Goal: Task Accomplishment & Management: Manage account settings

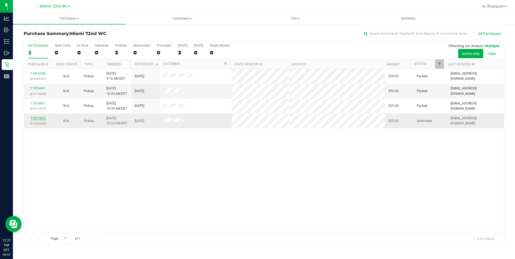
click at [40, 119] on link "11817853" at bounding box center [37, 118] width 15 height 4
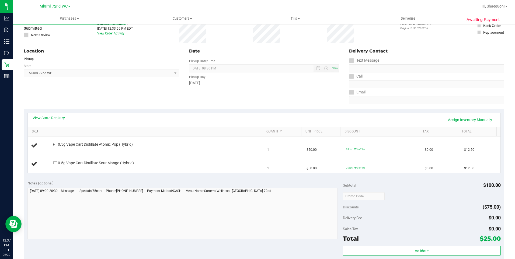
scroll to position [54, 0]
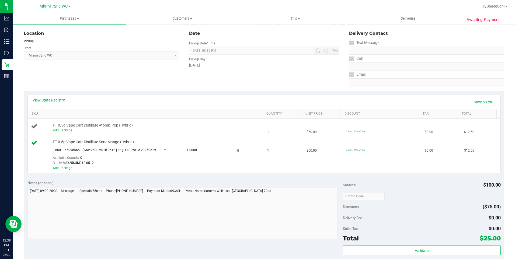
click at [64, 130] on link "Add Package" at bounding box center [62, 131] width 19 height 4
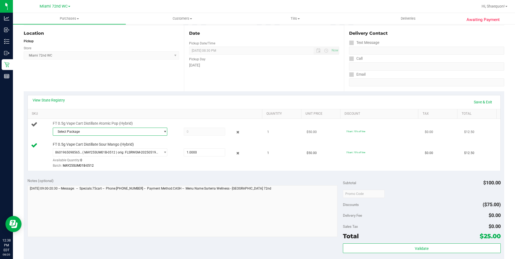
click at [160, 129] on span "select" at bounding box center [163, 132] width 7 height 8
click at [171, 122] on div "FT 0.5g Vape Cart Distillate Atomic Pop (Hybrid) Select Package 071412159731265…" at bounding box center [155, 129] width 210 height 16
click at [477, 104] on link "Save & Exit" at bounding box center [483, 102] width 25 height 9
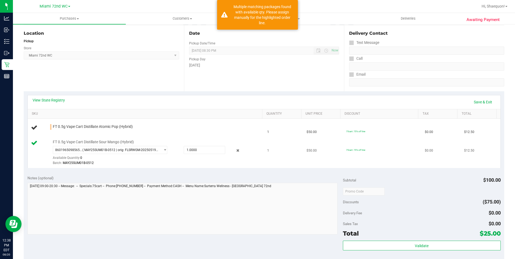
scroll to position [81, 0]
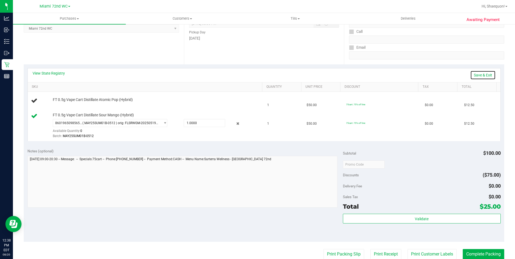
click at [475, 74] on link "Save & Exit" at bounding box center [483, 75] width 25 height 9
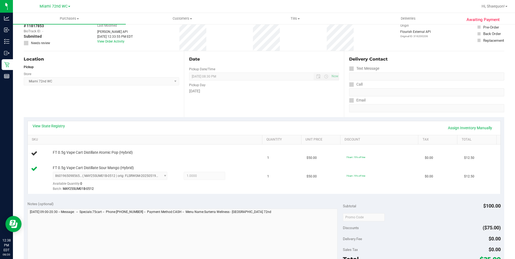
scroll to position [27, 0]
click at [460, 128] on link "Assign Inventory Manually" at bounding box center [470, 129] width 51 height 9
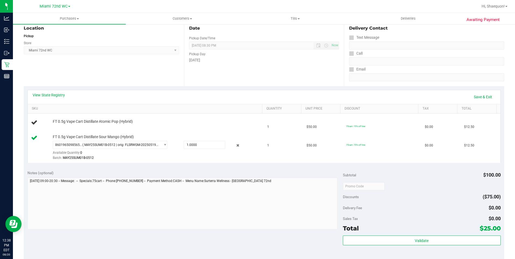
scroll to position [108, 0]
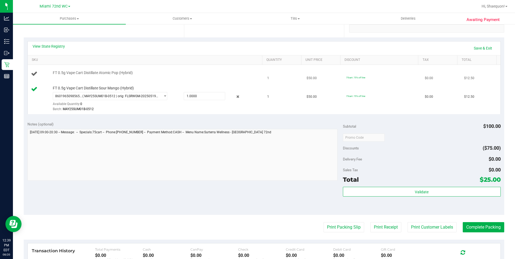
click at [89, 74] on span "FT 0.5g Vape Cart Distillate Atomic Pop (Hybrid)" at bounding box center [93, 72] width 80 height 5
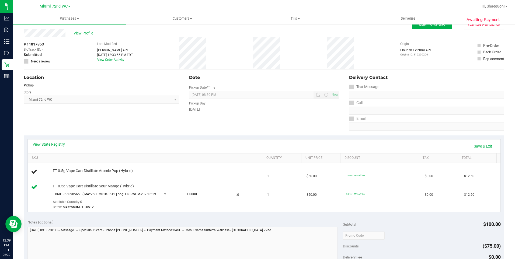
scroll to position [0, 0]
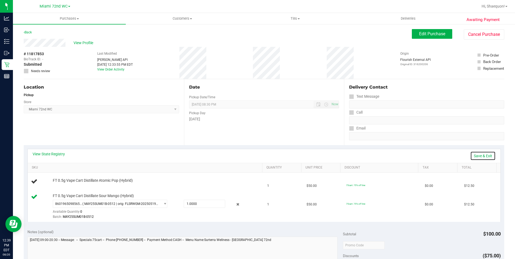
click at [482, 156] on link "Save & Exit" at bounding box center [483, 155] width 25 height 9
click at [471, 154] on link "Assign Inventory Manually" at bounding box center [470, 155] width 51 height 9
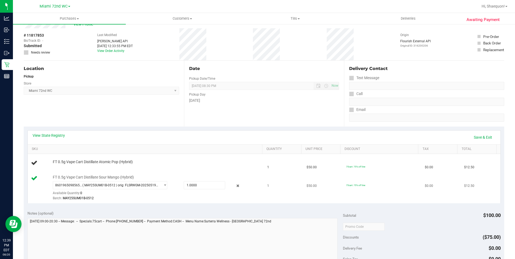
scroll to position [54, 0]
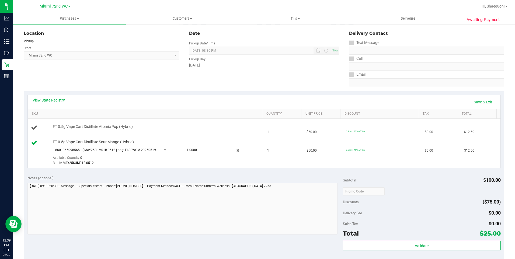
click at [89, 131] on div "FT 0.5g Vape Cart Distillate Atomic Pop (Hybrid)" at bounding box center [146, 127] width 230 height 7
click at [477, 102] on link "Save & Exit" at bounding box center [483, 102] width 25 height 9
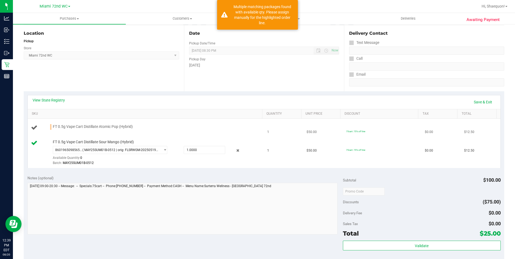
click at [78, 127] on span "FT 0.5g Vape Cart Distillate Atomic Pop (Hybrid)" at bounding box center [93, 126] width 80 height 5
click at [102, 127] on span "FT 0.5g Vape Cart Distillate Atomic Pop (Hybrid)" at bounding box center [93, 126] width 80 height 5
drag, startPoint x: 102, startPoint y: 127, endPoint x: 140, endPoint y: 128, distance: 37.2
click at [140, 128] on div "FT 0.5g Vape Cart Distillate Atomic Pop (Hybrid)" at bounding box center [155, 126] width 210 height 5
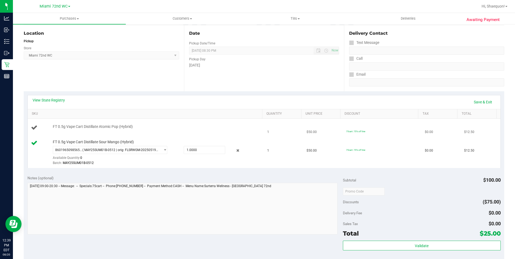
click at [156, 130] on div "FT 0.5g Vape Cart Distillate Atomic Pop (Hybrid)" at bounding box center [146, 127] width 230 height 7
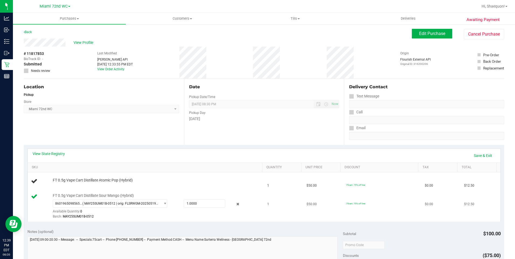
scroll to position [0, 0]
click at [438, 29] on button "Edit Purchase" at bounding box center [432, 34] width 40 height 10
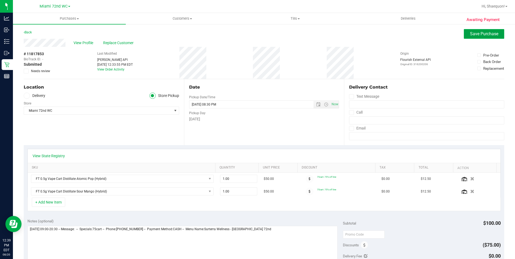
click at [477, 33] on span "Save Purchase" at bounding box center [484, 33] width 28 height 5
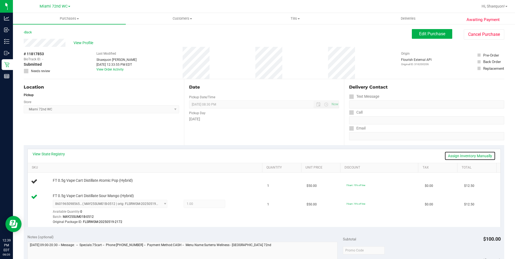
click at [472, 158] on link "Assign Inventory Manually" at bounding box center [470, 155] width 51 height 9
click at [68, 184] on link "Add Package" at bounding box center [62, 185] width 19 height 4
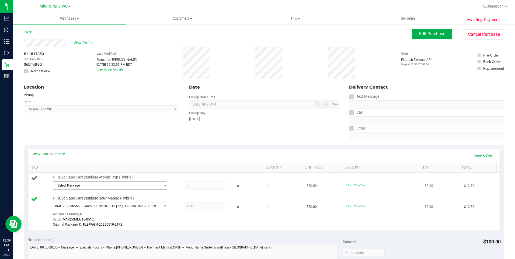
click at [163, 187] on span "select" at bounding box center [165, 186] width 4 height 4
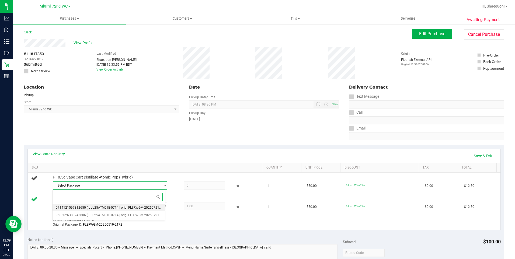
click at [153, 207] on span "( JUL25ATM01B-0714 | orig: FLSRWGM-20250721-2130 )" at bounding box center [128, 208] width 83 height 4
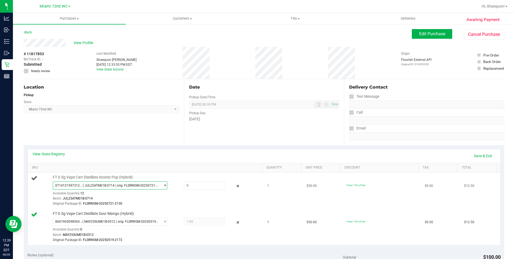
click at [163, 187] on span "select" at bounding box center [165, 186] width 4 height 4
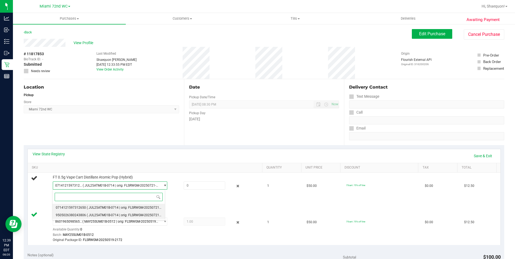
click at [145, 215] on span "( JUL25ATM01B-0714 | orig: FLSRWGM-20250721-2182 )" at bounding box center [128, 216] width 83 height 4
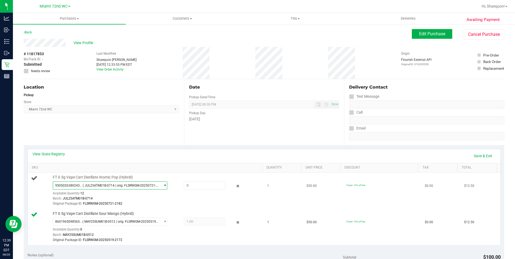
click at [163, 185] on span "select" at bounding box center [165, 186] width 4 height 4
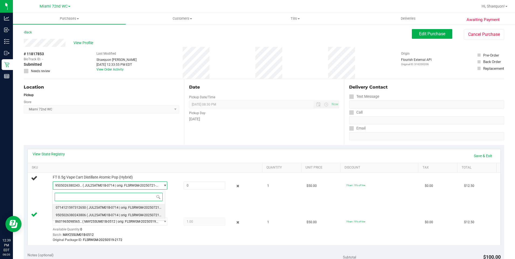
click at [136, 208] on span "( JUL25ATM01B-0714 | orig: FLSRWGM-20250721-2130 )" at bounding box center [128, 208] width 83 height 4
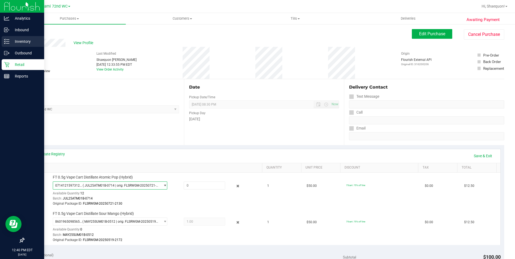
click at [7, 42] on line at bounding box center [7, 42] width 3 height 0
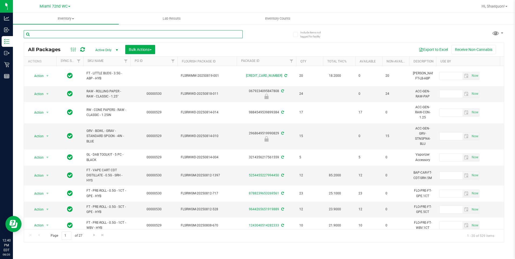
click at [95, 35] on input "text" at bounding box center [133, 34] width 219 height 8
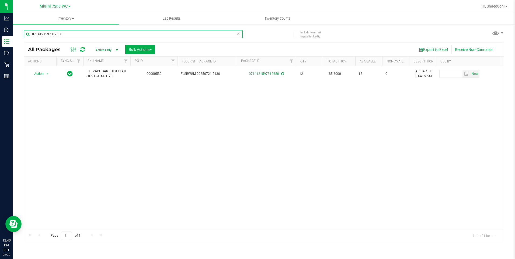
type input "0714121597312650"
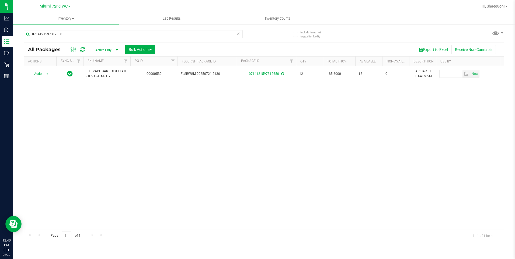
click at [238, 33] on icon at bounding box center [239, 33] width 4 height 6
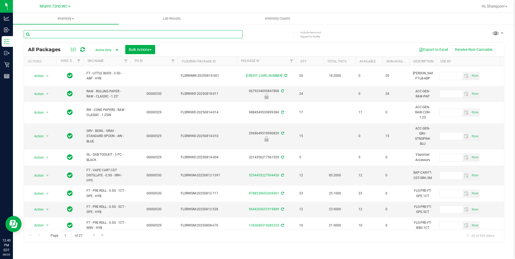
click at [178, 33] on input "text" at bounding box center [133, 34] width 219 height 8
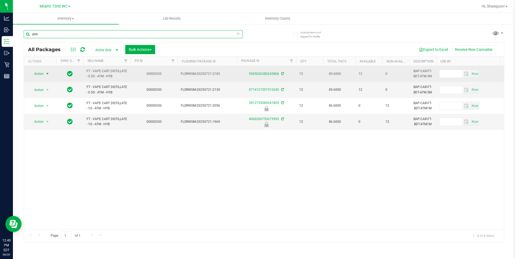
type input "atm"
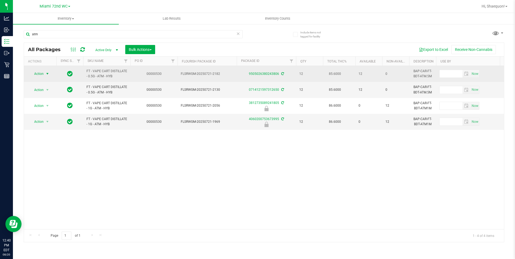
click at [48, 71] on span "select" at bounding box center [47, 74] width 7 height 8
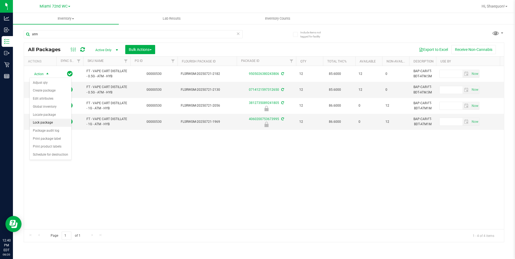
click at [51, 122] on li "Lock package" at bounding box center [51, 123] width 42 height 8
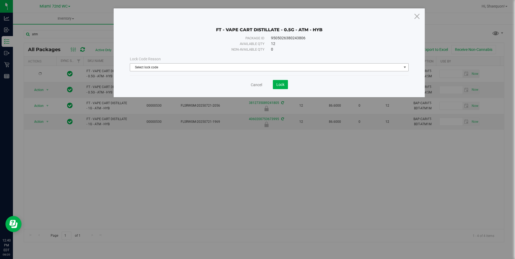
click at [408, 67] on span "select" at bounding box center [405, 68] width 7 height 8
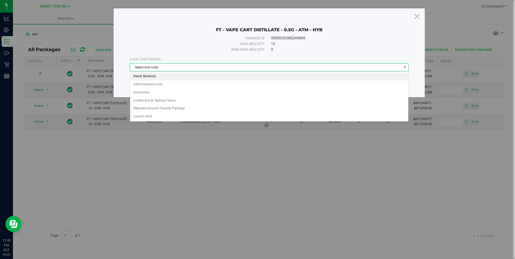
click at [369, 78] on li "Newly Received" at bounding box center [269, 77] width 278 height 8
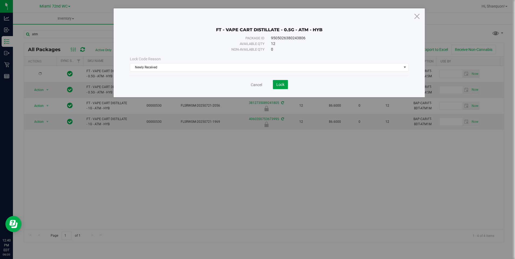
click at [278, 85] on span "Lock" at bounding box center [281, 84] width 8 height 4
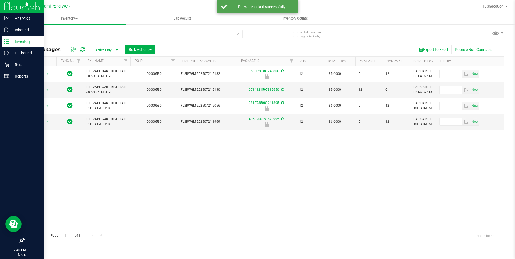
click at [19, 42] on p "Inventory" at bounding box center [25, 41] width 32 height 6
click at [23, 40] on p "Inventory" at bounding box center [25, 41] width 32 height 6
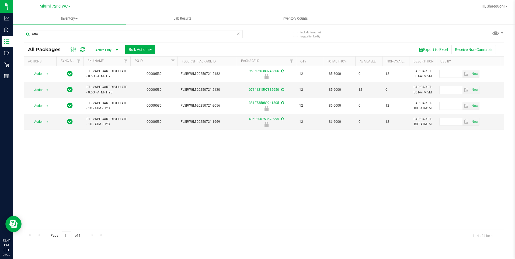
click at [239, 33] on icon at bounding box center [239, 33] width 4 height 6
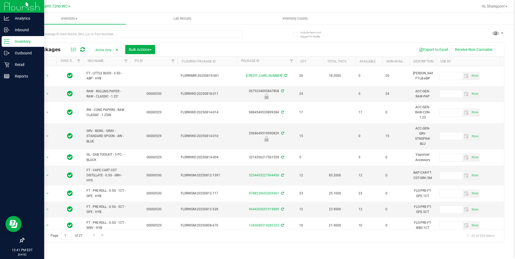
click at [29, 40] on p "Inventory" at bounding box center [25, 41] width 32 height 6
click at [26, 53] on p "Outbound" at bounding box center [25, 53] width 32 height 6
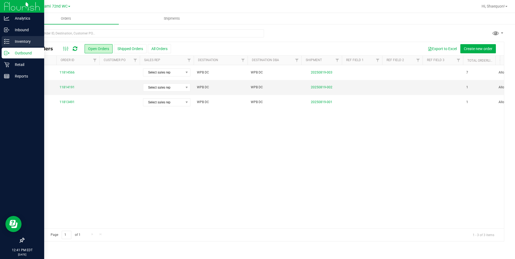
click at [26, 42] on p "Inventory" at bounding box center [25, 41] width 32 height 6
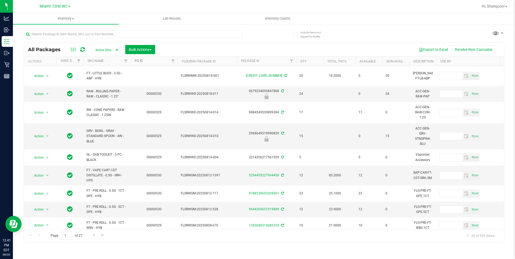
click at [141, 61] on link "PO ID" at bounding box center [139, 61] width 8 height 4
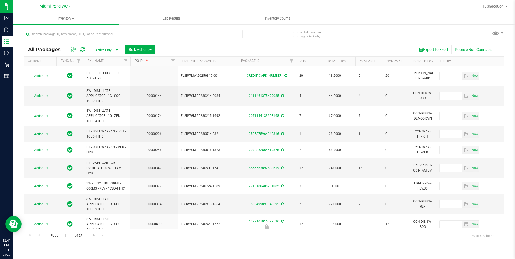
click at [142, 61] on link "PO ID" at bounding box center [142, 61] width 14 height 4
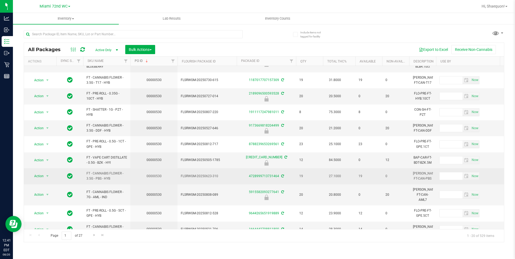
scroll to position [170, 0]
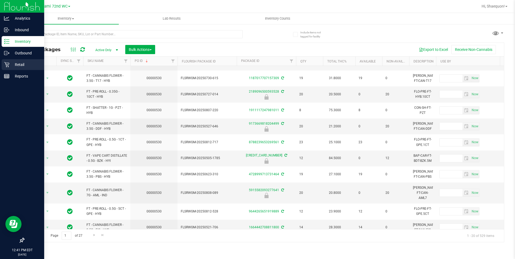
click at [25, 63] on p "Retail" at bounding box center [25, 64] width 32 height 6
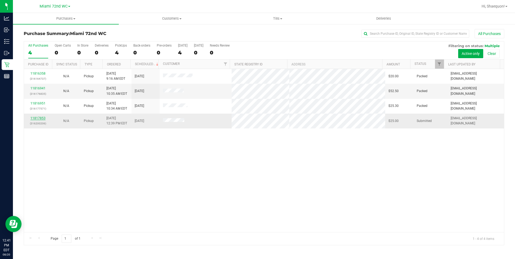
click at [35, 119] on link "11817853" at bounding box center [37, 118] width 15 height 4
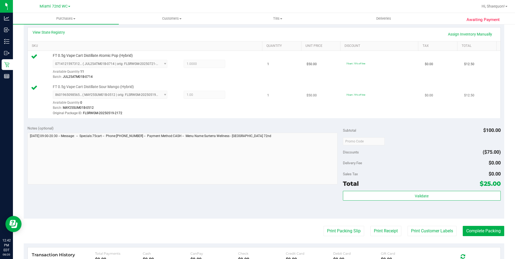
scroll to position [135, 0]
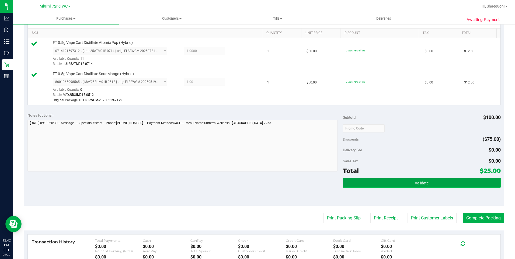
click at [415, 185] on span "Validate" at bounding box center [422, 183] width 14 height 4
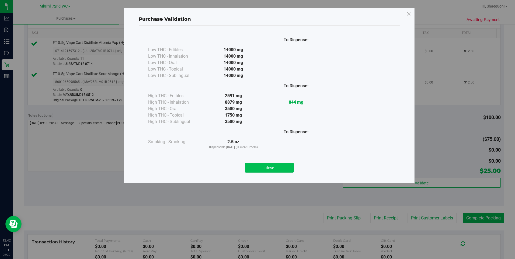
click at [281, 170] on button "Close" at bounding box center [269, 168] width 49 height 10
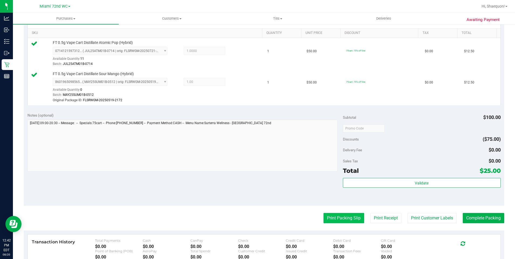
click at [353, 223] on button "Print Packing Slip" at bounding box center [344, 218] width 41 height 10
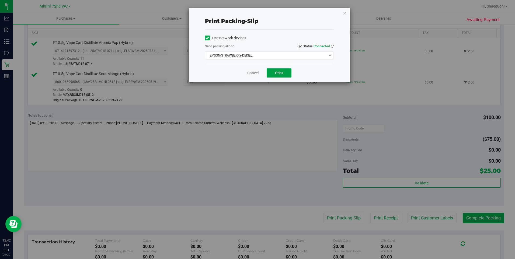
click at [276, 73] on span "Print" at bounding box center [279, 73] width 8 height 4
click at [255, 74] on link "Cancel" at bounding box center [252, 73] width 11 height 6
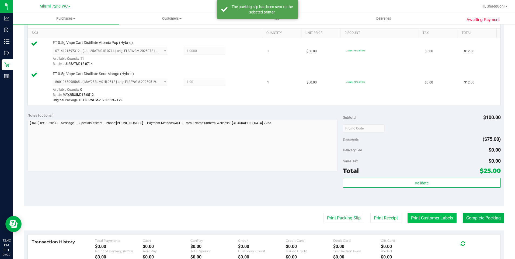
click at [431, 218] on button "Print Customer Labels" at bounding box center [432, 218] width 49 height 10
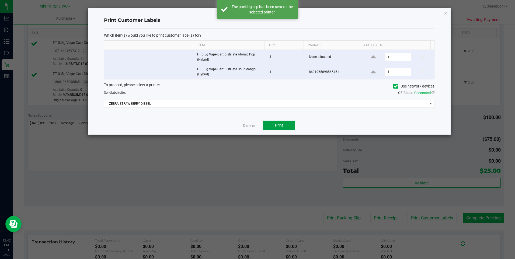
click at [278, 129] on button "Print" at bounding box center [279, 126] width 32 height 10
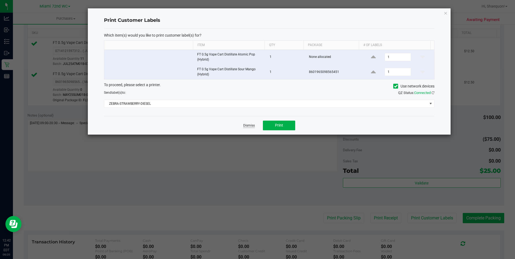
click at [251, 123] on link "Dismiss" at bounding box center [249, 125] width 12 height 5
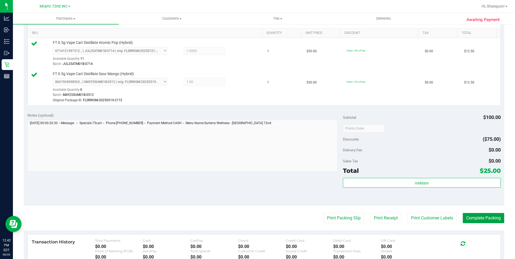
click at [484, 217] on button "Complete Packing" at bounding box center [484, 218] width 42 height 10
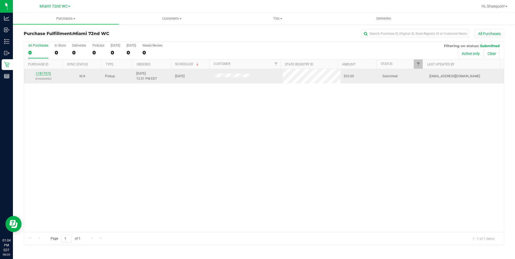
click at [40, 74] on link "11817970" at bounding box center [43, 74] width 15 height 4
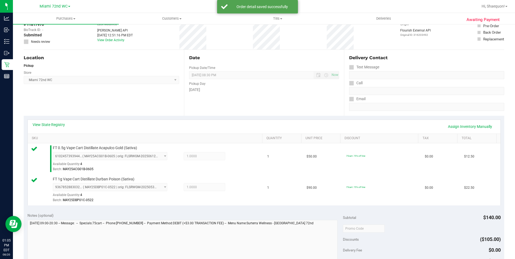
scroll to position [135, 0]
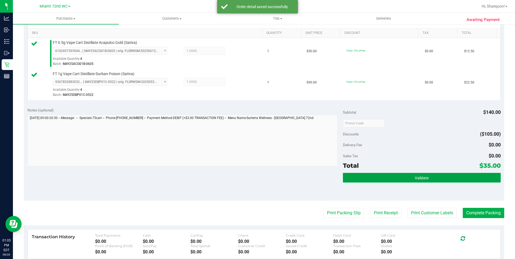
click at [412, 182] on button "Validate" at bounding box center [422, 178] width 158 height 10
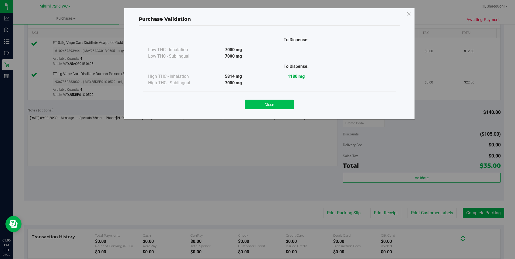
click at [284, 106] on button "Close" at bounding box center [269, 105] width 49 height 10
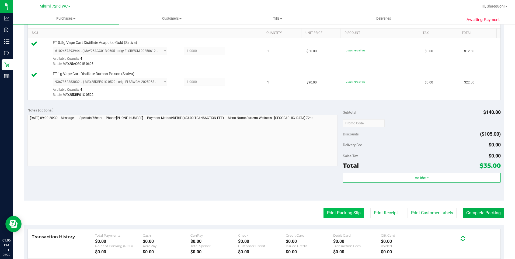
click at [349, 214] on button "Print Packing Slip" at bounding box center [344, 213] width 41 height 10
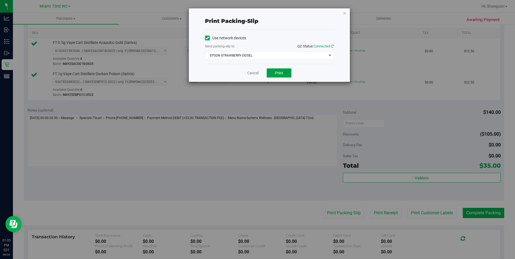
click at [277, 73] on span "Print" at bounding box center [279, 73] width 8 height 4
click at [251, 73] on link "Cancel" at bounding box center [252, 73] width 11 height 6
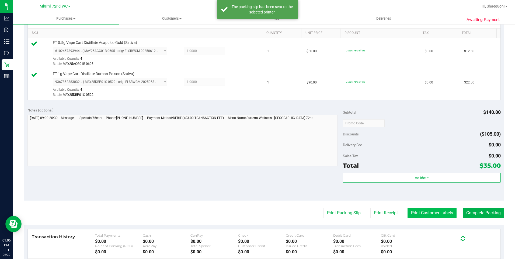
click at [426, 211] on button "Print Customer Labels" at bounding box center [432, 213] width 49 height 10
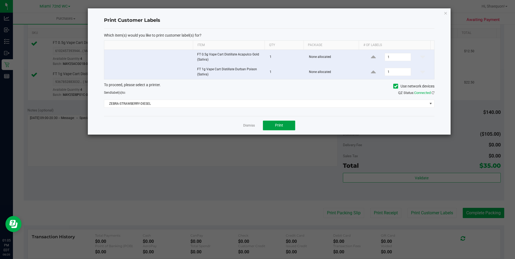
click at [285, 125] on button "Print" at bounding box center [279, 126] width 32 height 10
click at [249, 126] on link "Dismiss" at bounding box center [249, 125] width 12 height 5
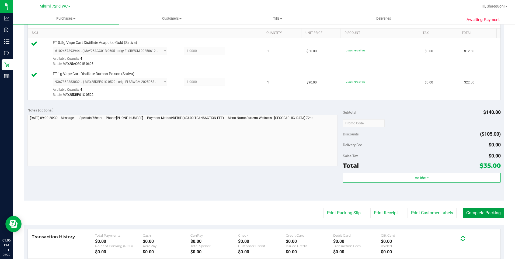
click at [477, 215] on button "Complete Packing" at bounding box center [484, 213] width 42 height 10
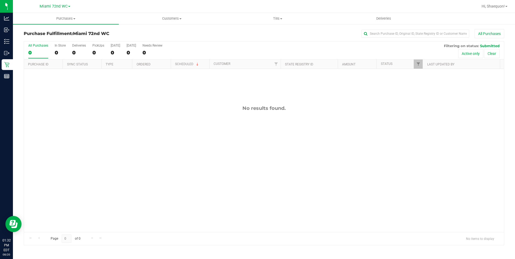
click at [217, 116] on div "No results found." at bounding box center [264, 169] width 480 height 200
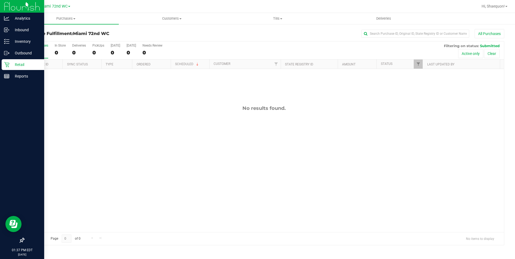
click at [7, 67] on icon at bounding box center [6, 64] width 5 height 5
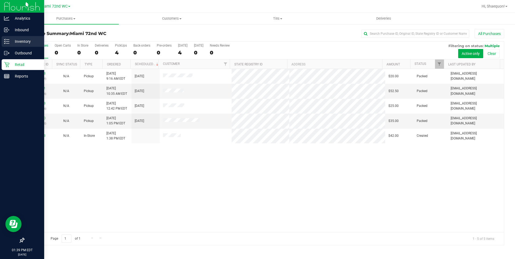
click at [7, 39] on icon at bounding box center [6, 41] width 5 height 5
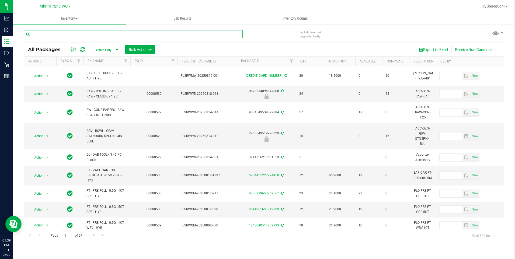
click at [91, 34] on input "text" at bounding box center [133, 34] width 219 height 8
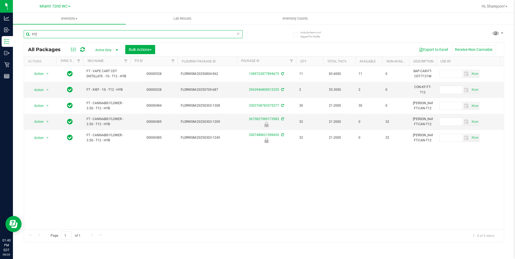
type input "t12"
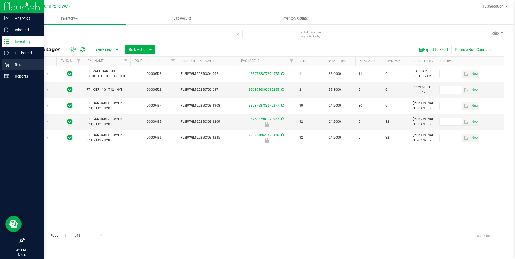
click at [11, 63] on p "Retail" at bounding box center [25, 64] width 32 height 6
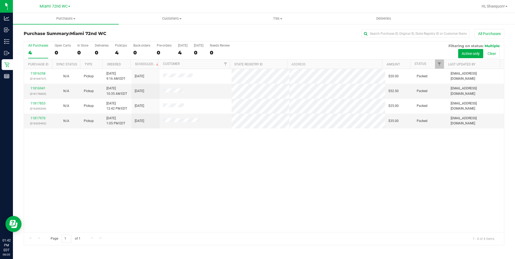
click at [101, 162] on div "11816358 (316164737) N/A Pickup [DATE] 9:16 AM EDT 8/20/2025 $20.00 Packed [EMA…" at bounding box center [264, 150] width 480 height 163
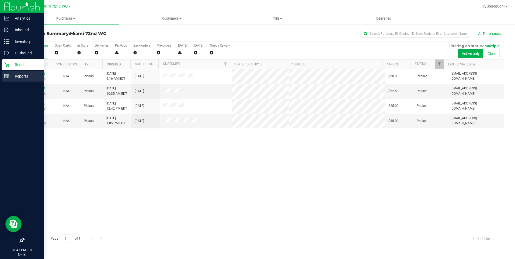
click at [16, 75] on p "Reports" at bounding box center [25, 76] width 32 height 6
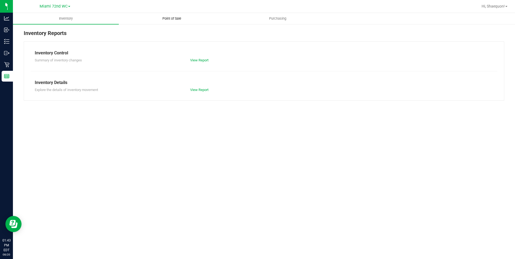
click at [172, 20] on span "Point of Sale" at bounding box center [171, 18] width 33 height 5
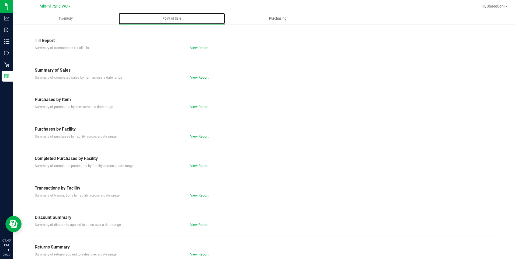
scroll to position [24, 0]
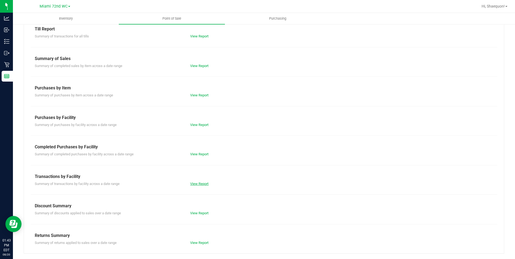
click at [200, 184] on link "View Report" at bounding box center [199, 184] width 18 height 4
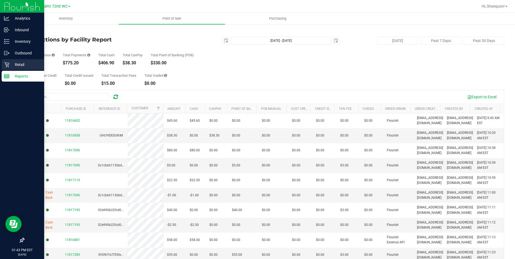
click at [16, 65] on p "Retail" at bounding box center [25, 64] width 32 height 6
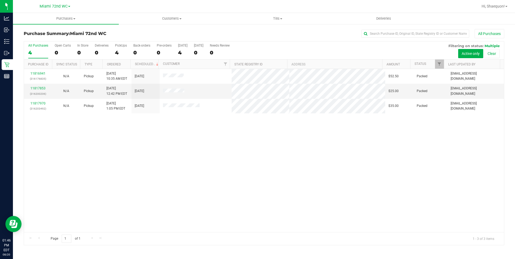
click at [270, 189] on div "11816941 (316176835) N/A Pickup [DATE] 10:35 AM EDT 8/20/2025 $52.50 Packed [EM…" at bounding box center [264, 150] width 480 height 163
click at [335, 230] on div "11816941 (316176835) N/A Pickup [DATE] 10:35 AM EDT 8/20/2025 $52.50 Packed [EM…" at bounding box center [264, 150] width 480 height 163
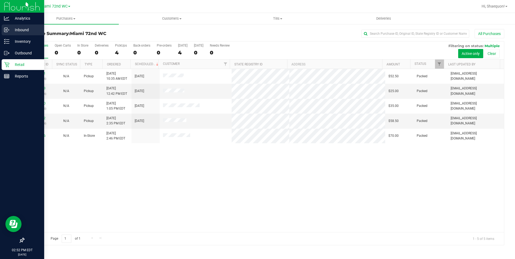
click at [19, 30] on p "Inbound" at bounding box center [25, 30] width 32 height 6
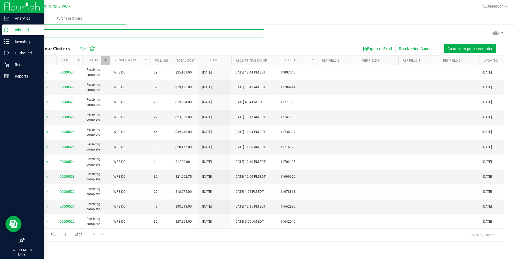
click at [114, 35] on input "text" at bounding box center [144, 33] width 240 height 8
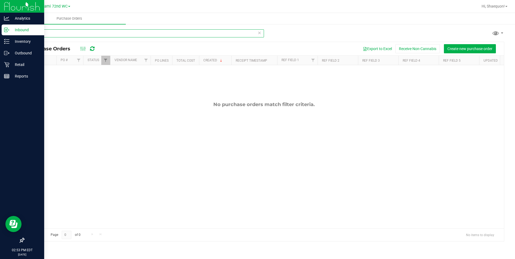
type input "a"
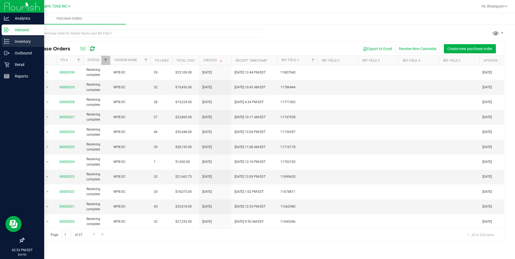
click at [18, 39] on p "Inventory" at bounding box center [25, 41] width 32 height 6
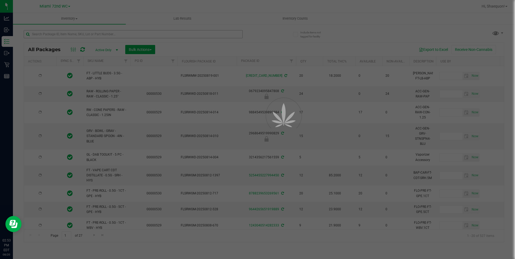
click at [77, 36] on div at bounding box center [257, 129] width 515 height 259
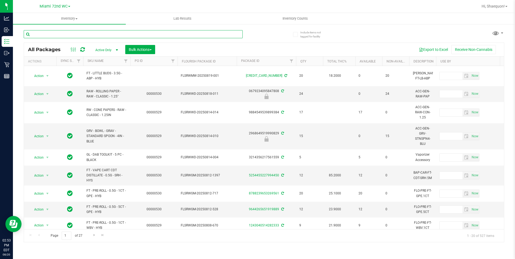
click at [77, 36] on input "text" at bounding box center [133, 34] width 219 height 8
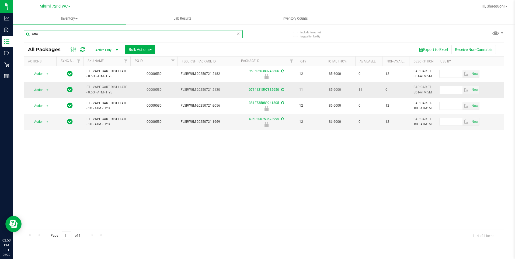
type input "atm"
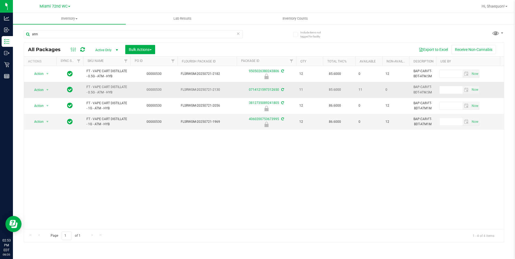
click at [281, 91] on icon at bounding box center [282, 89] width 3 height 3
click at [48, 86] on td "Action Action Adjust qty Create package Edit attributes Global inventory Locate…" at bounding box center [40, 90] width 32 height 16
click at [49, 89] on span "select" at bounding box center [47, 90] width 4 height 4
click at [50, 140] on li "Lock package" at bounding box center [51, 139] width 42 height 8
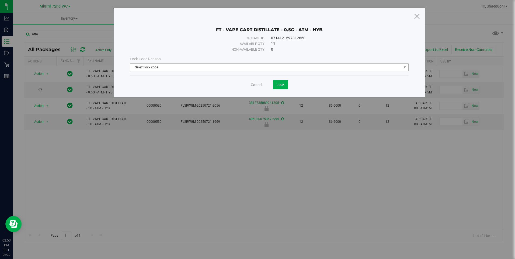
click at [405, 68] on span "select" at bounding box center [405, 67] width 4 height 4
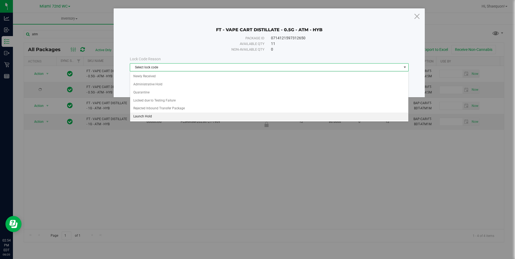
click at [192, 116] on li "Launch Hold" at bounding box center [269, 117] width 278 height 8
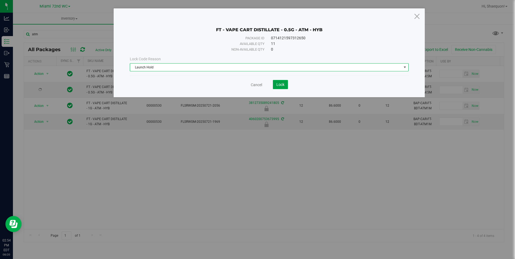
click at [285, 85] on button "Lock" at bounding box center [280, 84] width 15 height 9
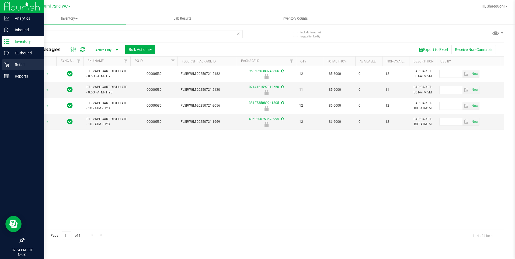
click at [12, 64] on p "Retail" at bounding box center [25, 64] width 32 height 6
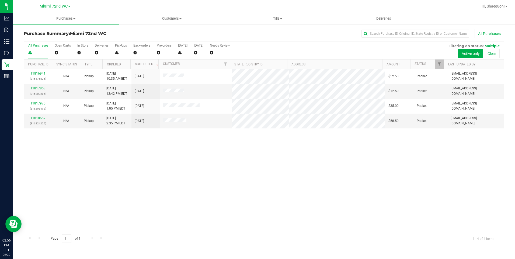
click at [300, 153] on div "11816941 (316176835) N/A Pickup [DATE] 10:35 AM EDT 8/20/2025 $52.50 Packed [EM…" at bounding box center [264, 150] width 480 height 163
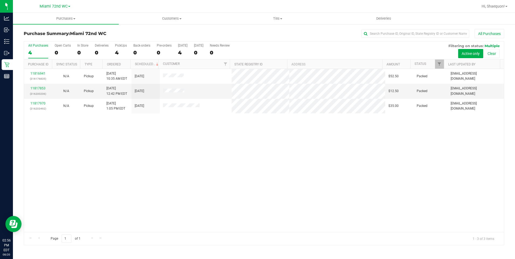
click at [253, 192] on div "11816941 (316176835) N/A Pickup [DATE] 10:35 AM EDT 8/20/2025 $52.50 Packed [EM…" at bounding box center [264, 150] width 480 height 163
click at [302, 164] on div "11816941 (316176835) N/A Pickup [DATE] 10:35 AM EDT 8/20/2025 $52.50 Packed [EM…" at bounding box center [264, 150] width 480 height 163
click at [226, 144] on div "11816941 (316176835) N/A Pickup [DATE] 10:35 AM EDT 8/20/2025 $52.50 Packed [EM…" at bounding box center [264, 150] width 480 height 163
click at [367, 172] on div "11816941 (316176835) N/A Pickup [DATE] 10:35 AM EDT 8/20/2025 $52.50 Packed [EM…" at bounding box center [264, 150] width 480 height 163
click at [152, 155] on div "11816941 (316176835) N/A Pickup [DATE] 10:35 AM EDT 8/20/2025 $52.50 Packed [EM…" at bounding box center [264, 150] width 480 height 163
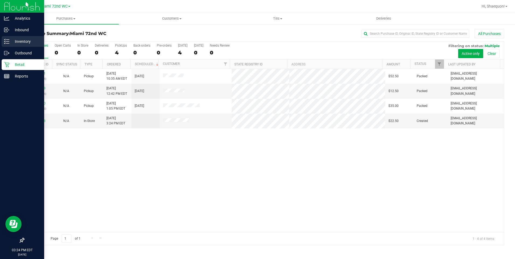
click at [10, 40] on p "Inventory" at bounding box center [25, 41] width 32 height 6
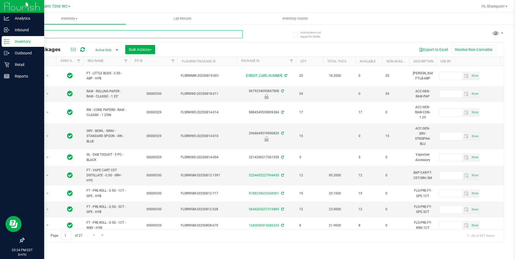
click at [58, 31] on input "text" at bounding box center [133, 34] width 219 height 8
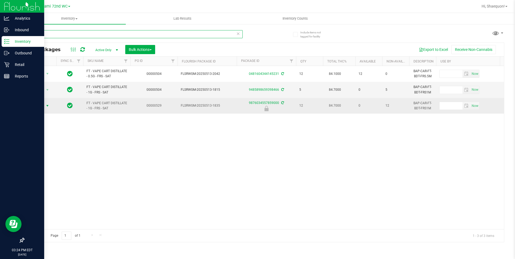
type input "frs"
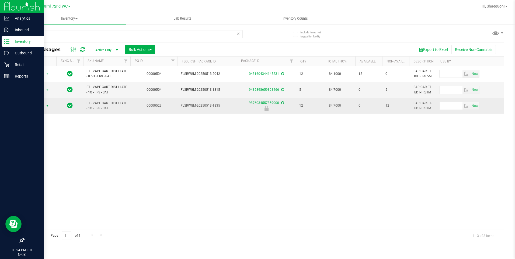
click at [47, 105] on span "select" at bounding box center [47, 106] width 4 height 4
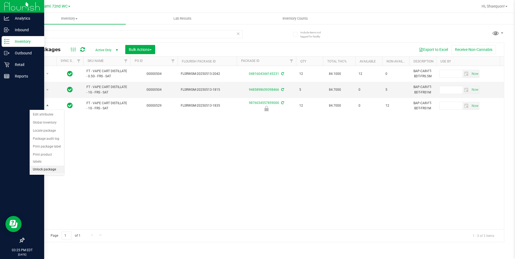
click at [52, 166] on li "Unlock package" at bounding box center [47, 170] width 35 height 8
